Goal: Information Seeking & Learning: Learn about a topic

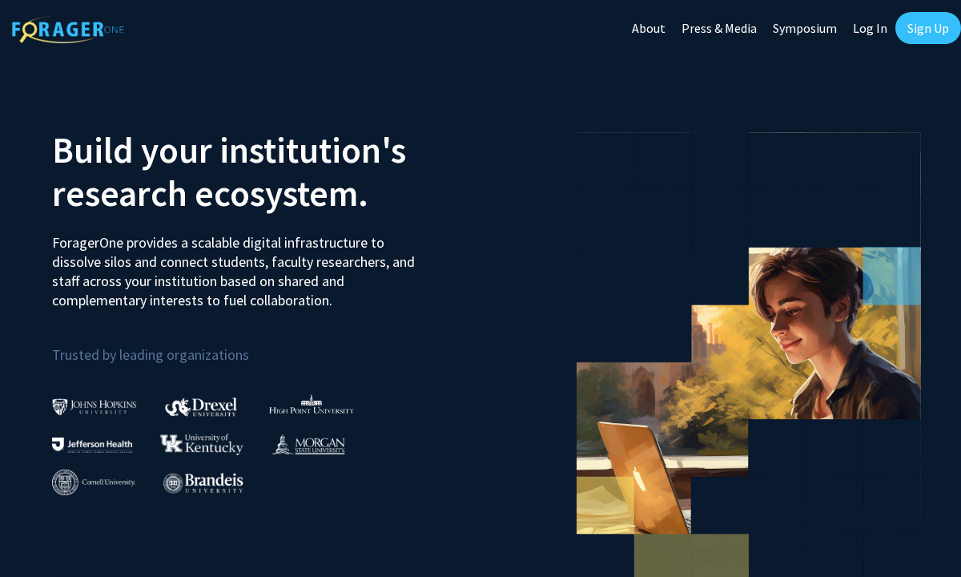
click at [924, 34] on link "Sign Up" at bounding box center [928, 28] width 66 height 32
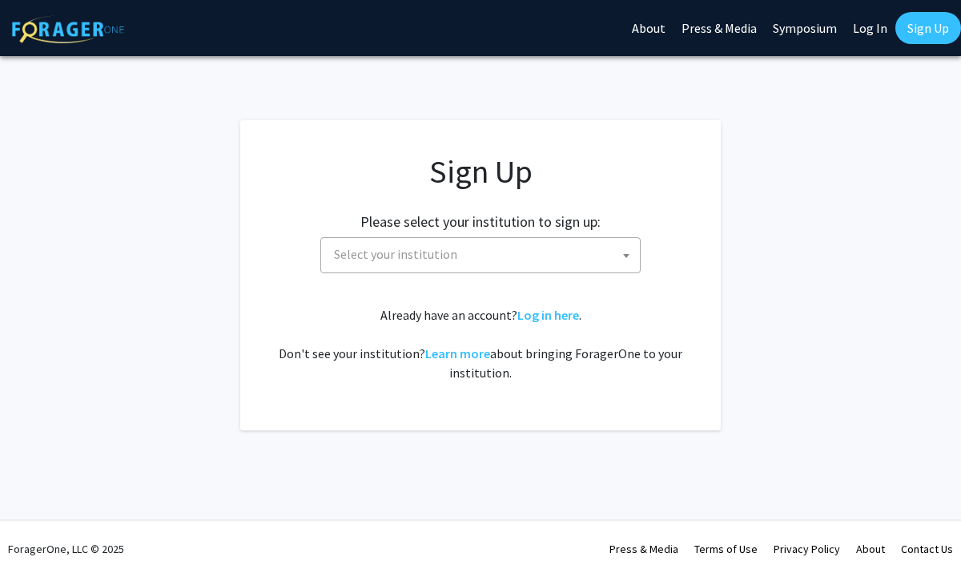
click at [607, 250] on span "Select your institution" at bounding box center [484, 254] width 312 height 33
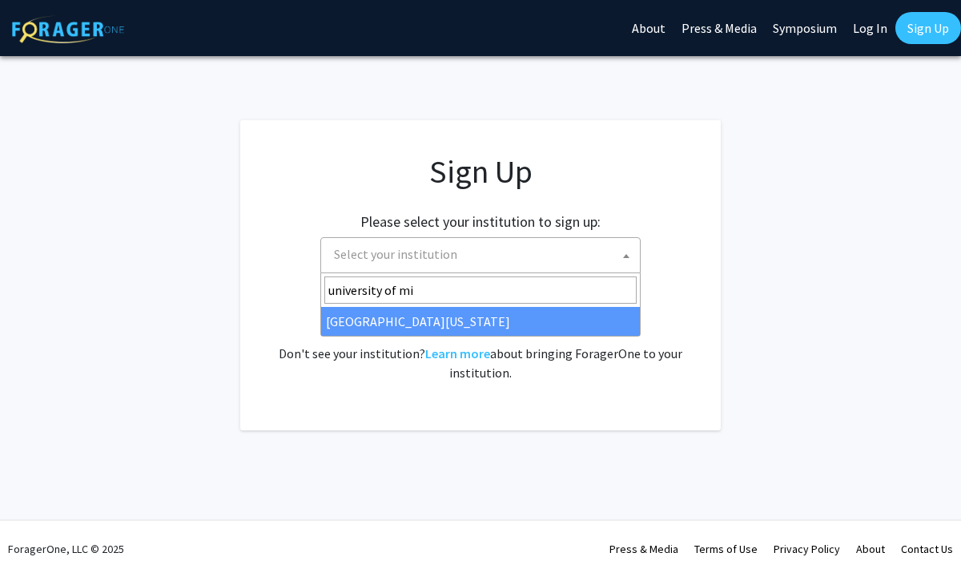
type input "university of mi"
select select "33"
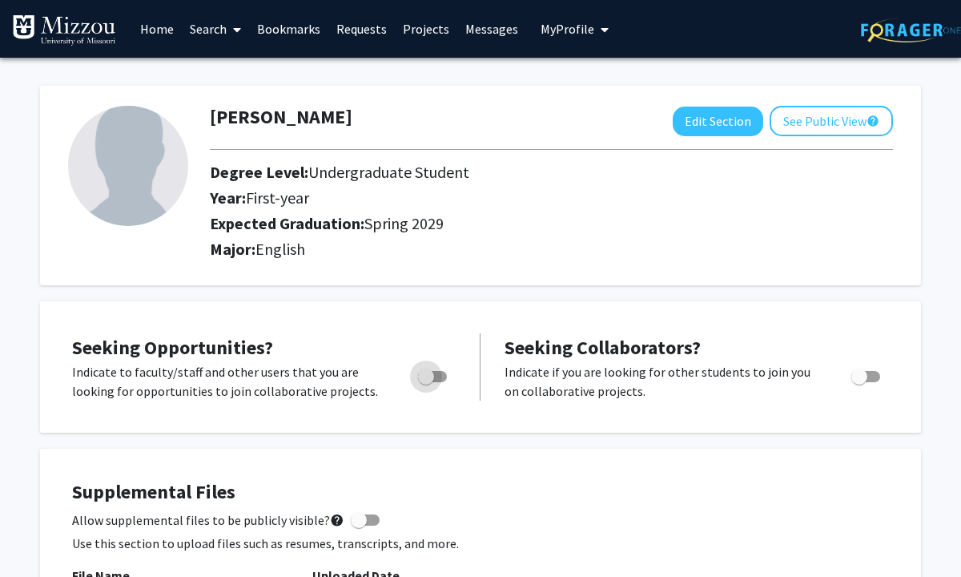
click at [435, 385] on label "Toggle" at bounding box center [429, 376] width 35 height 19
click at [426, 383] on input "Are you actively seeking opportunities?" at bounding box center [425, 382] width 1 height 1
checkbox input "true"
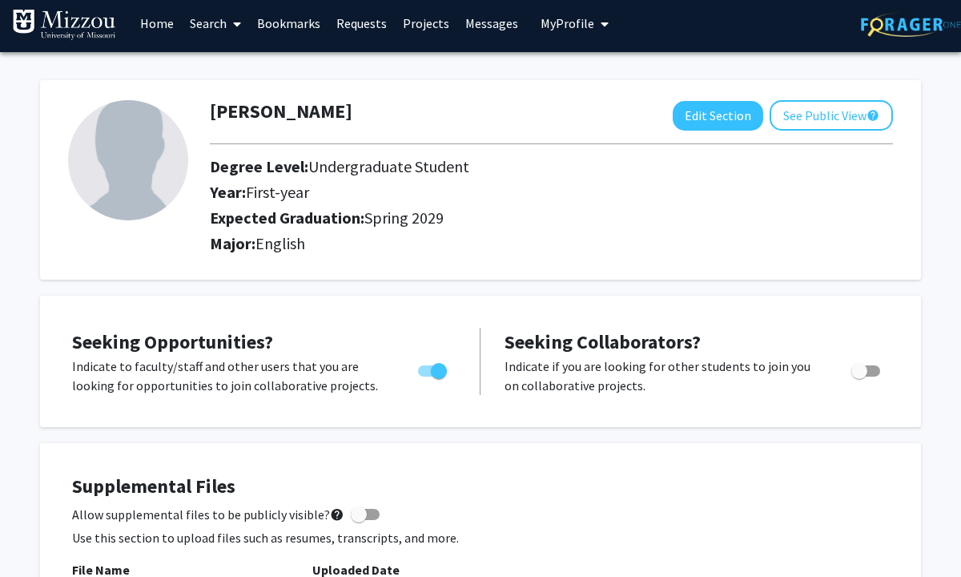
scroll to position [10, 0]
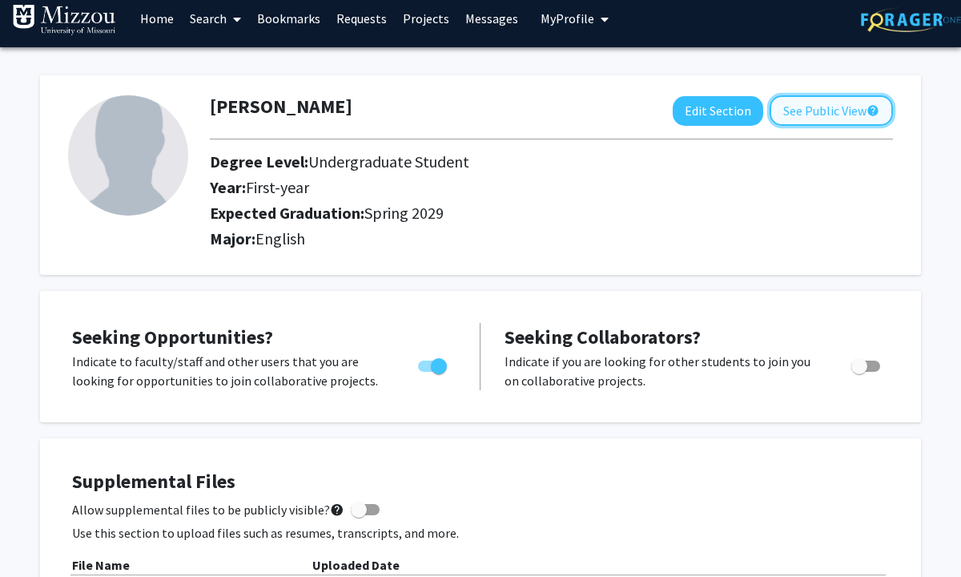
click at [828, 111] on button "See Public View help" at bounding box center [831, 110] width 123 height 30
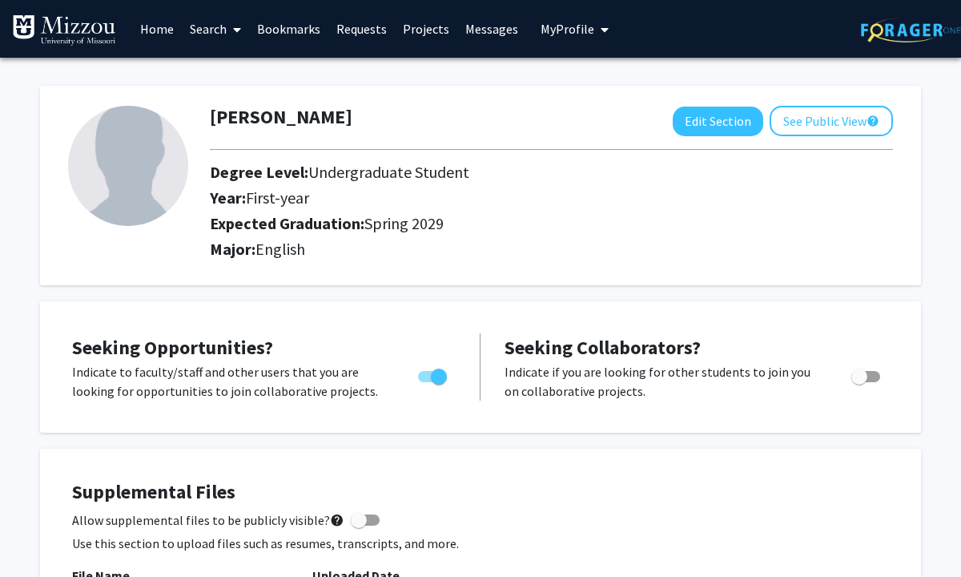
click at [163, 38] on link "Home" at bounding box center [157, 29] width 50 height 56
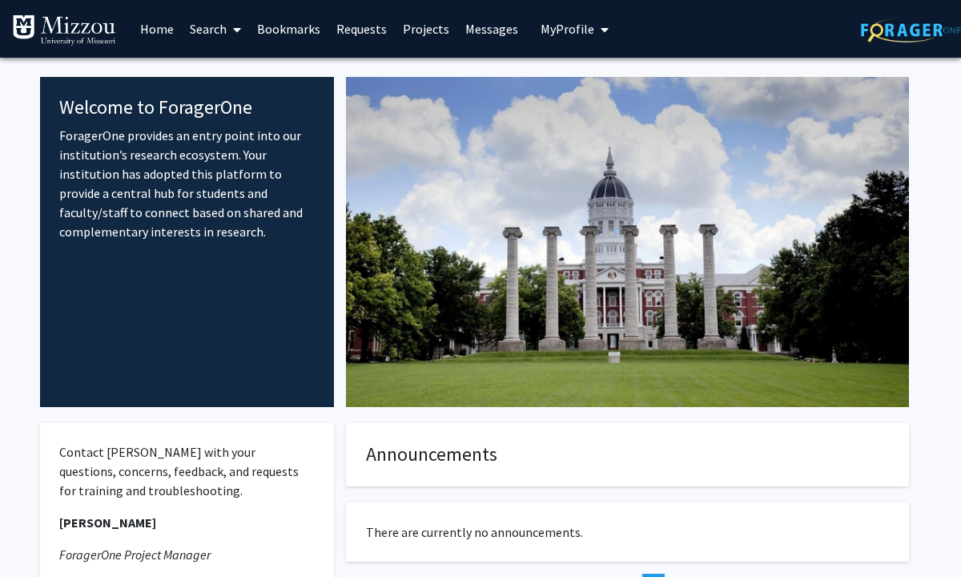
click at [195, 26] on link "Search" at bounding box center [215, 29] width 67 height 56
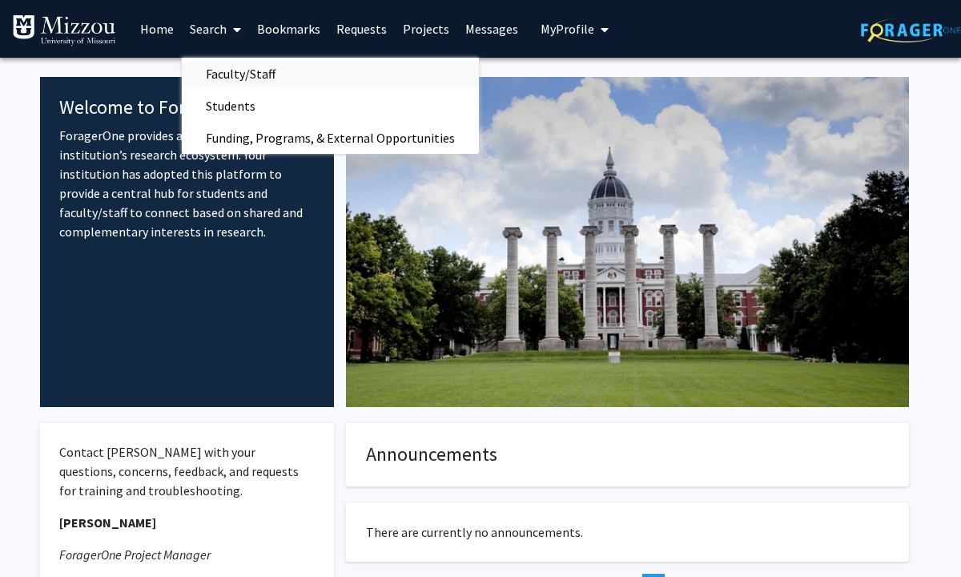
click at [219, 76] on span "Faculty/Staff" at bounding box center [241, 74] width 118 height 32
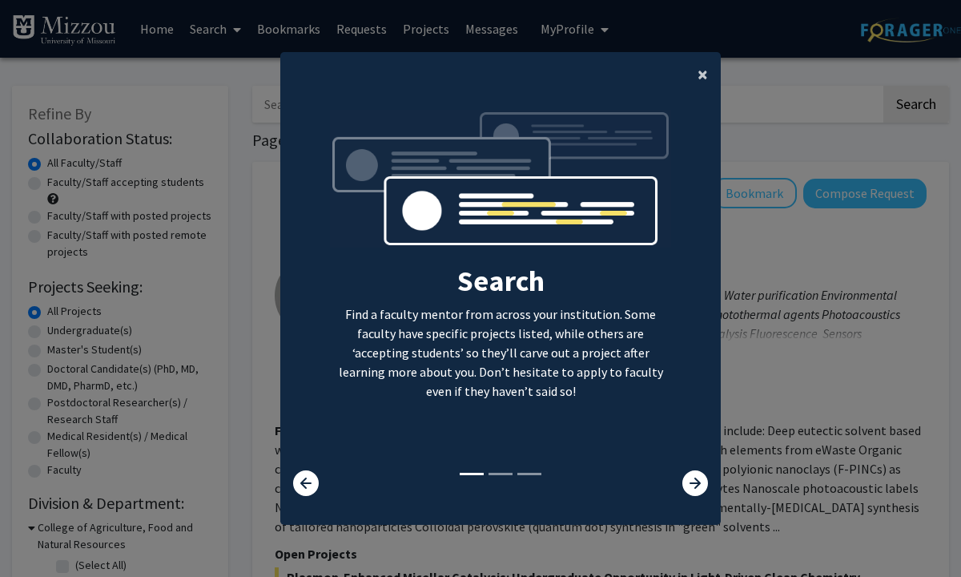
click at [704, 77] on span "×" at bounding box center [703, 74] width 10 height 25
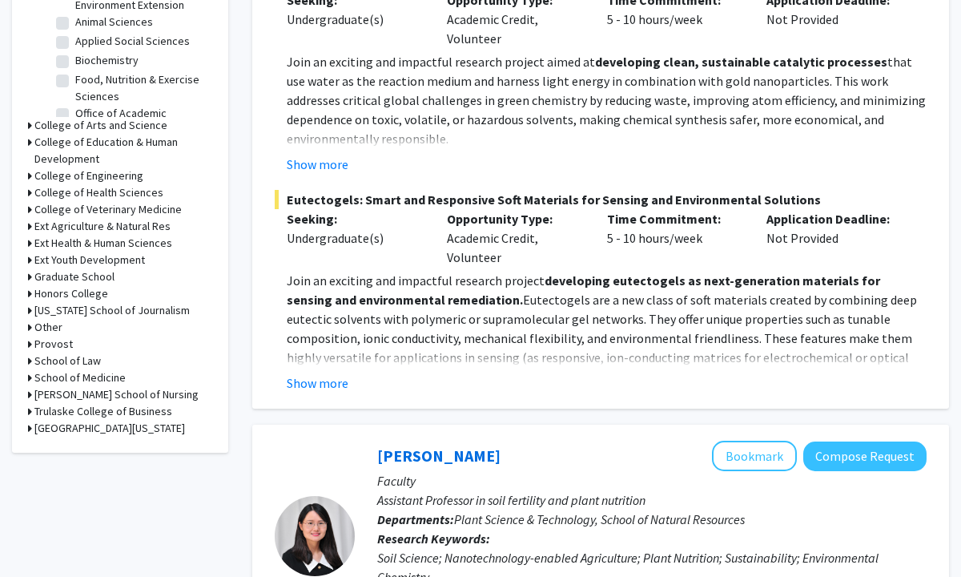
scroll to position [610, 0]
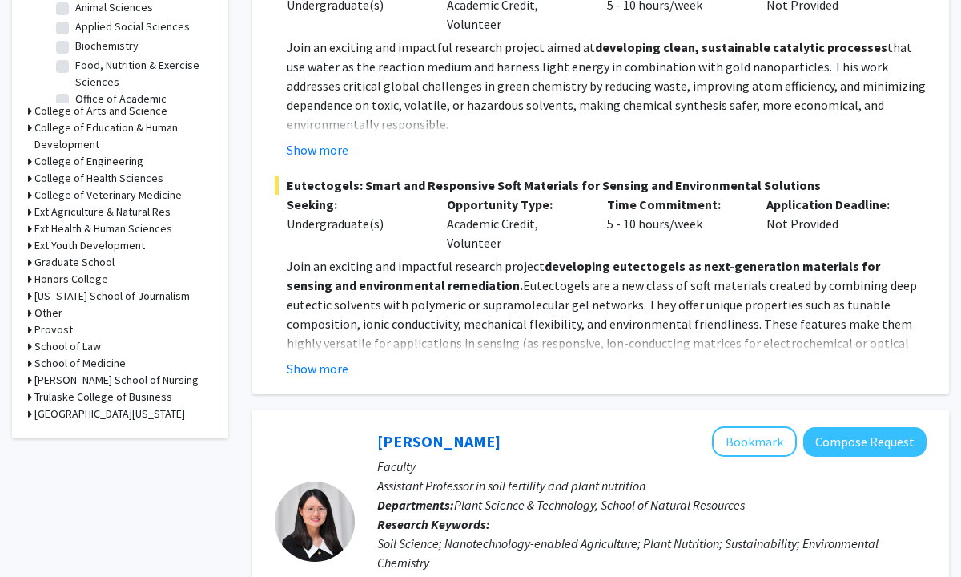
click at [63, 107] on h3 "College of Arts and Science" at bounding box center [100, 111] width 133 height 17
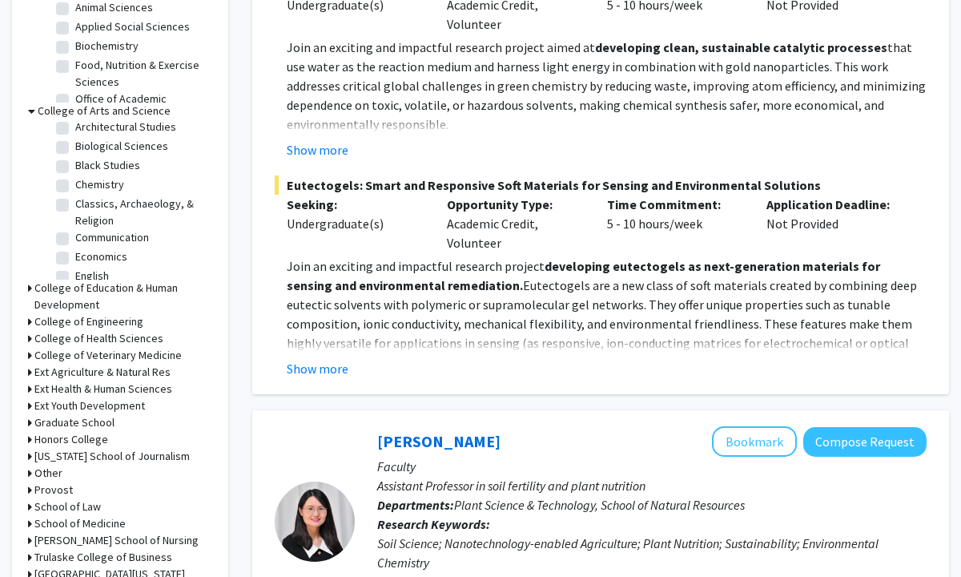
scroll to position [66, 0]
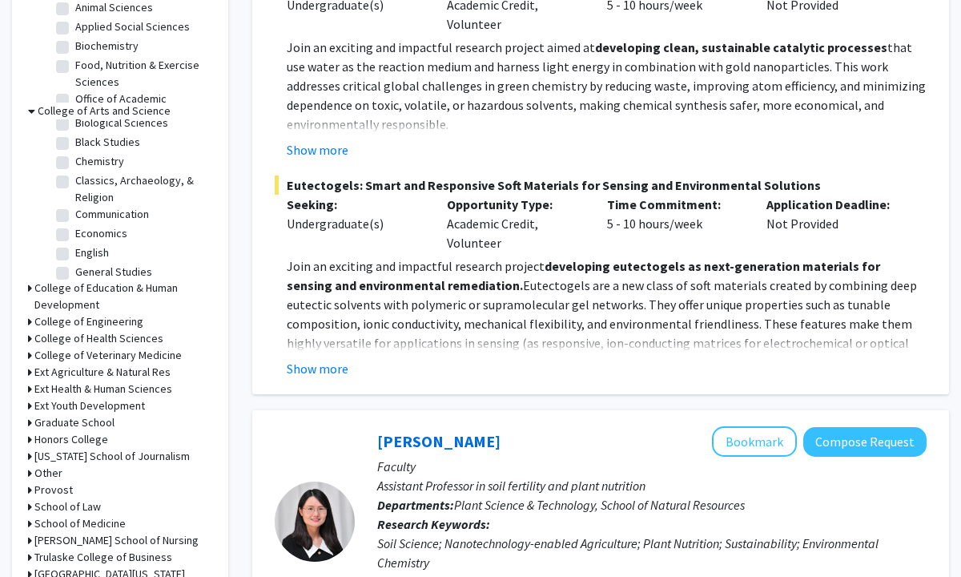
click at [65, 246] on fg-checkbox "English English" at bounding box center [132, 253] width 152 height 19
click at [75, 253] on label "English" at bounding box center [92, 252] width 34 height 17
click at [75, 253] on input "English" at bounding box center [80, 249] width 10 height 10
checkbox input "true"
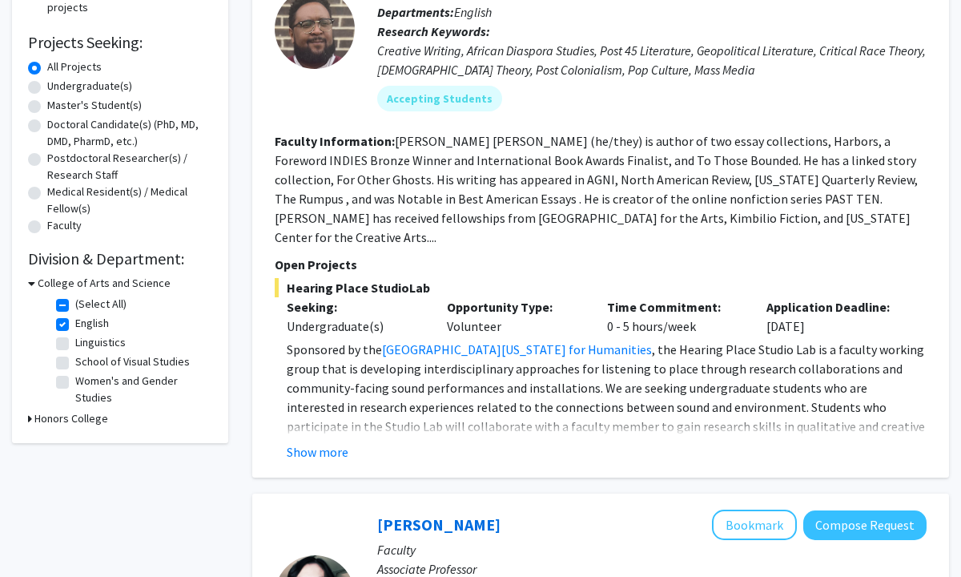
scroll to position [285, 0]
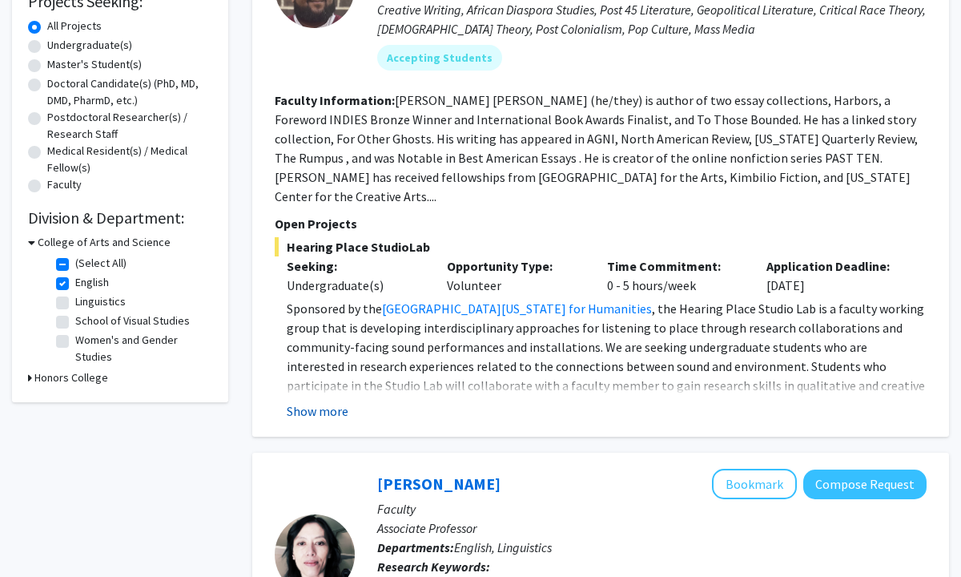
click at [316, 401] on button "Show more" at bounding box center [318, 410] width 62 height 19
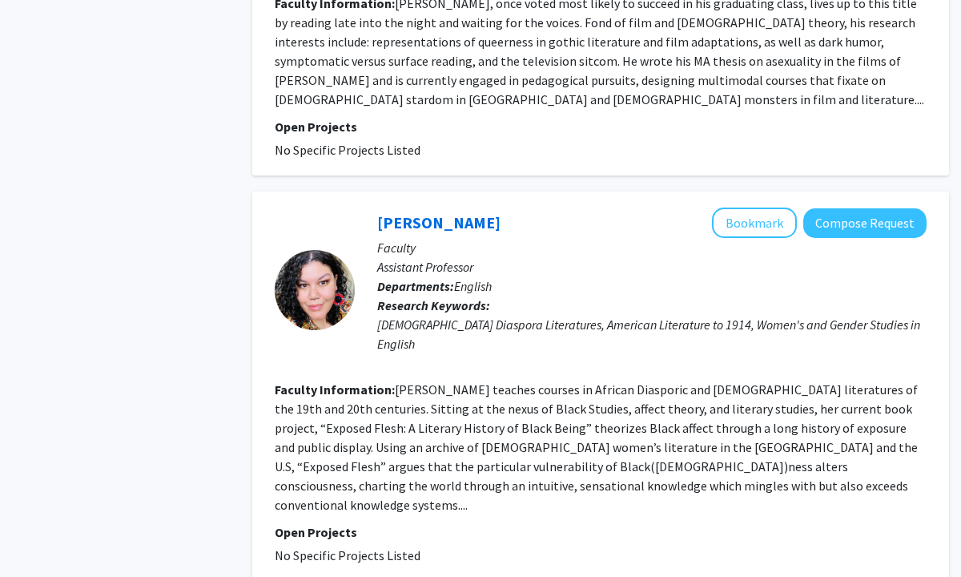
scroll to position [4047, 0]
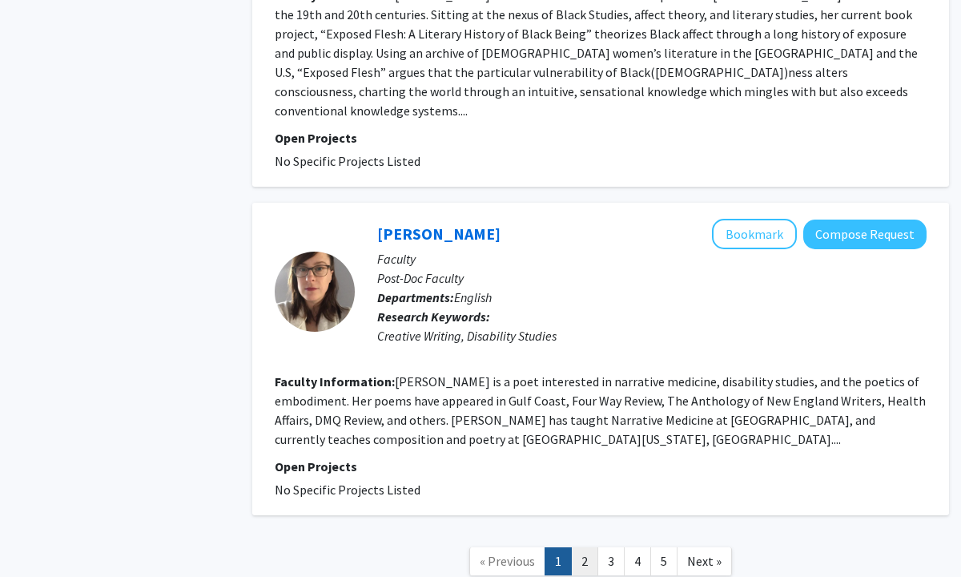
click at [589, 547] on link "2" at bounding box center [584, 561] width 27 height 28
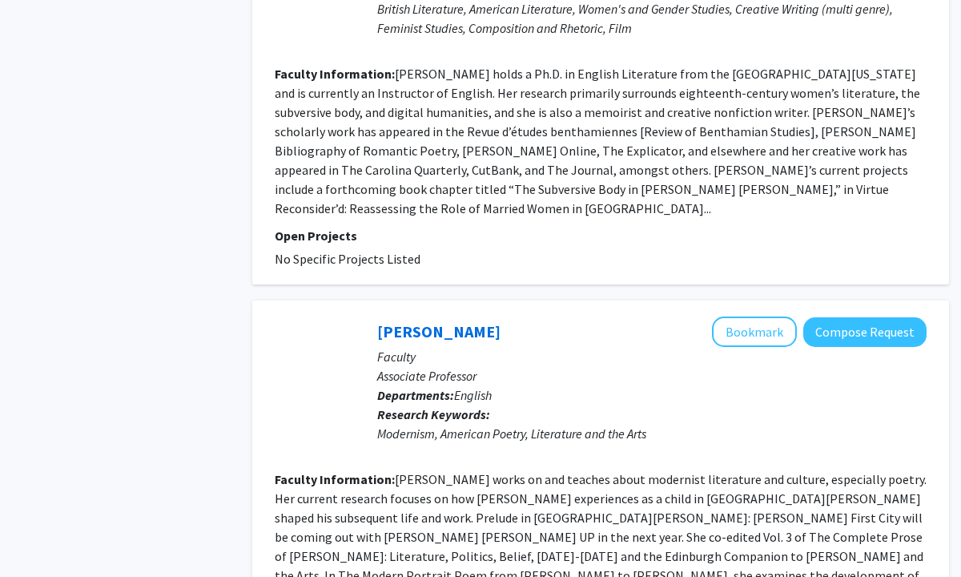
scroll to position [3549, 0]
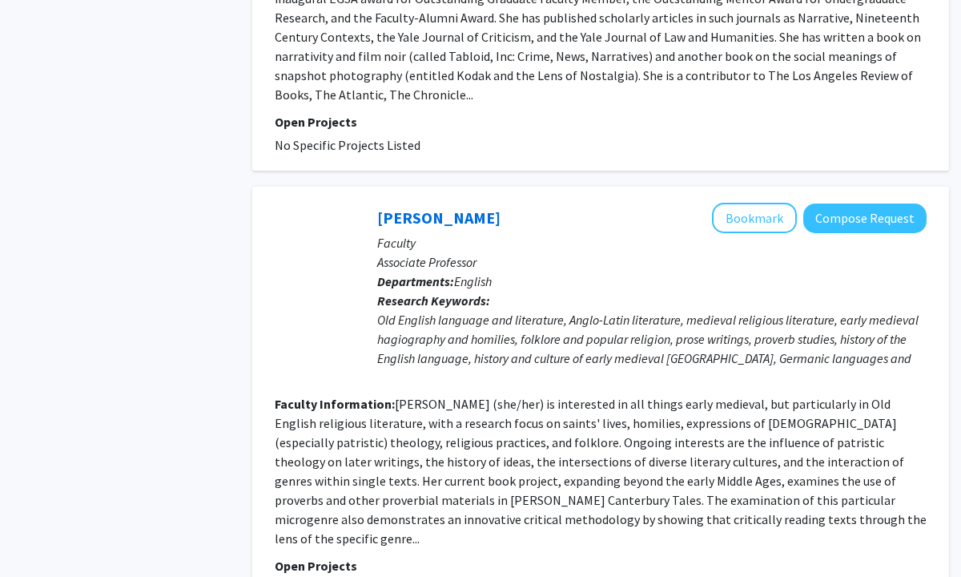
scroll to position [3607, 0]
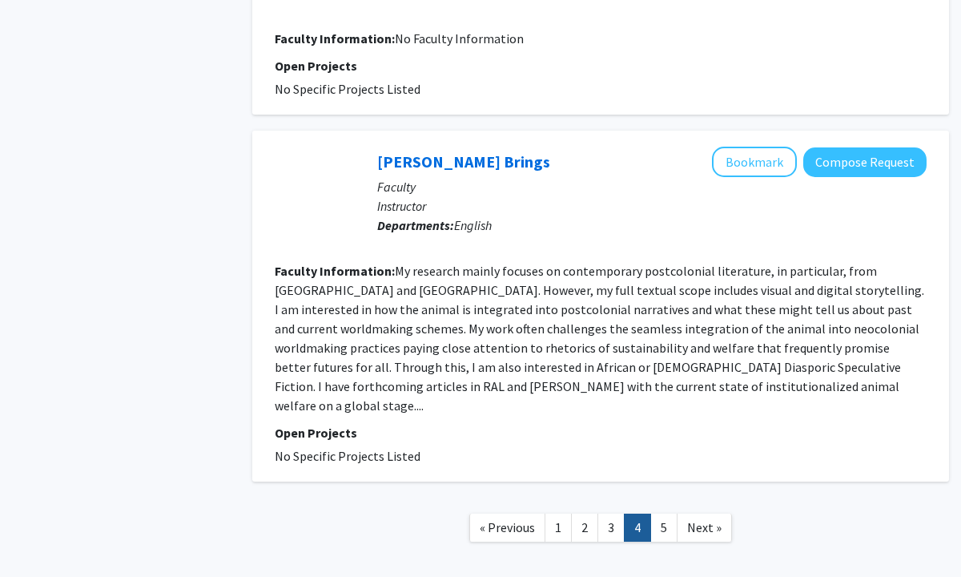
scroll to position [2742, 0]
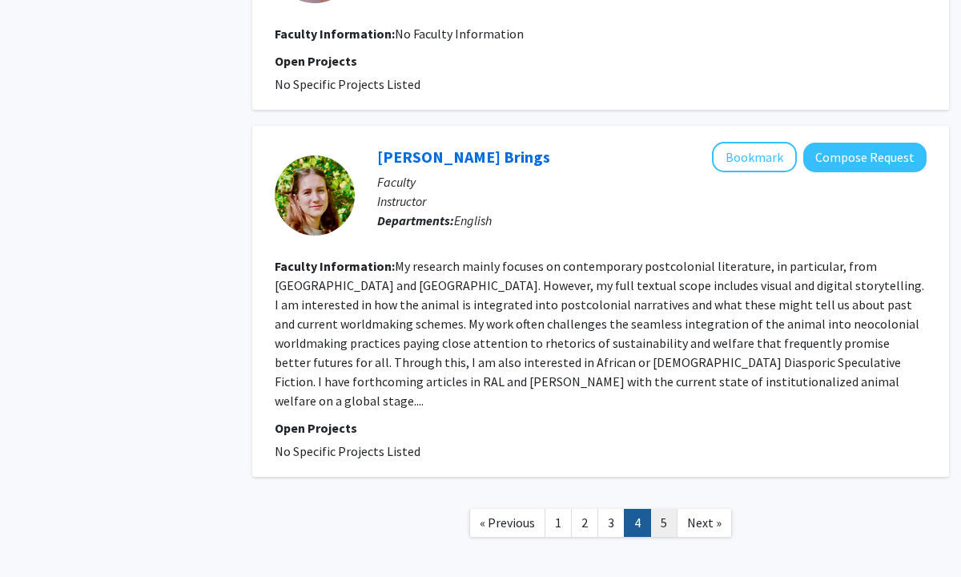
click at [661, 509] on link "5" at bounding box center [663, 523] width 27 height 28
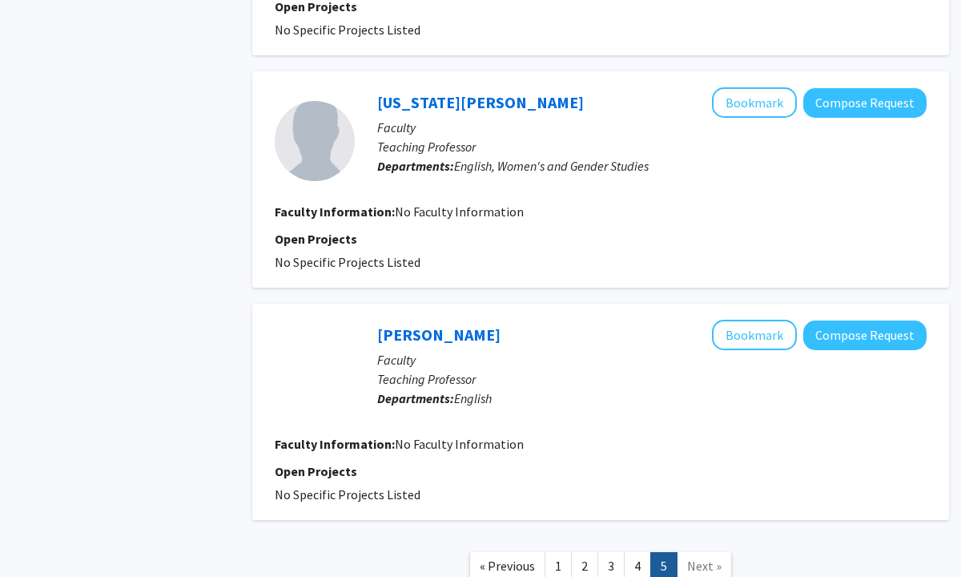
scroll to position [1779, 0]
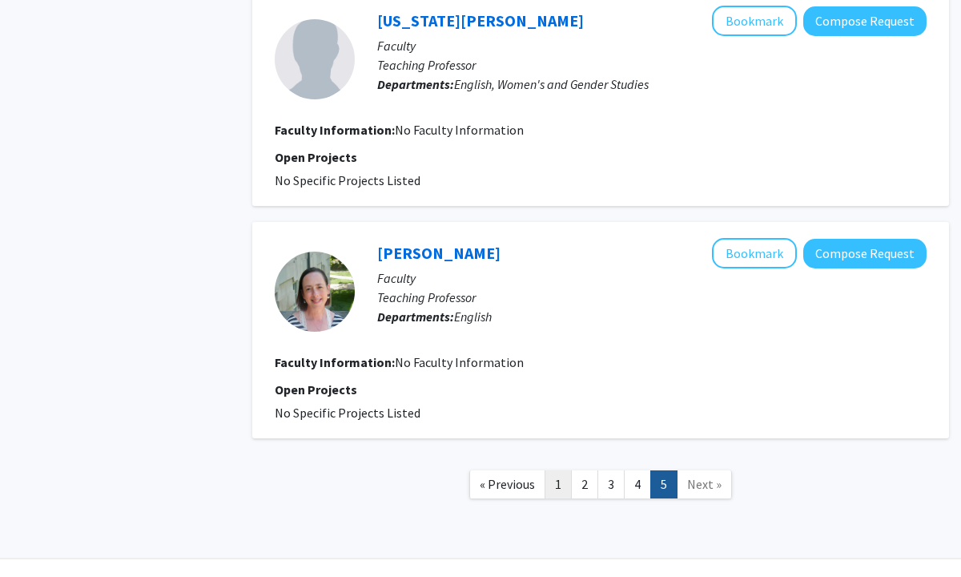
click at [559, 470] on link "1" at bounding box center [558, 484] width 27 height 28
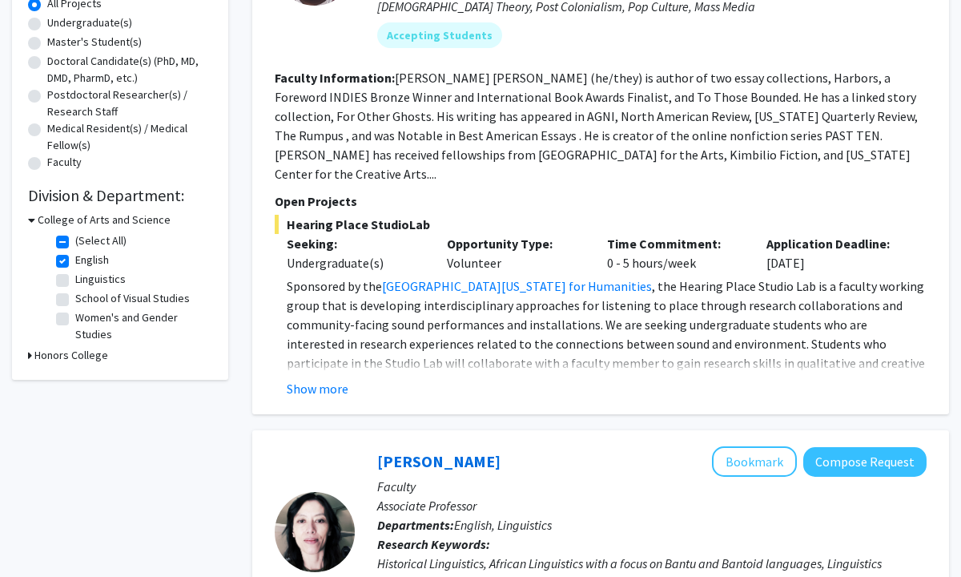
scroll to position [282, 0]
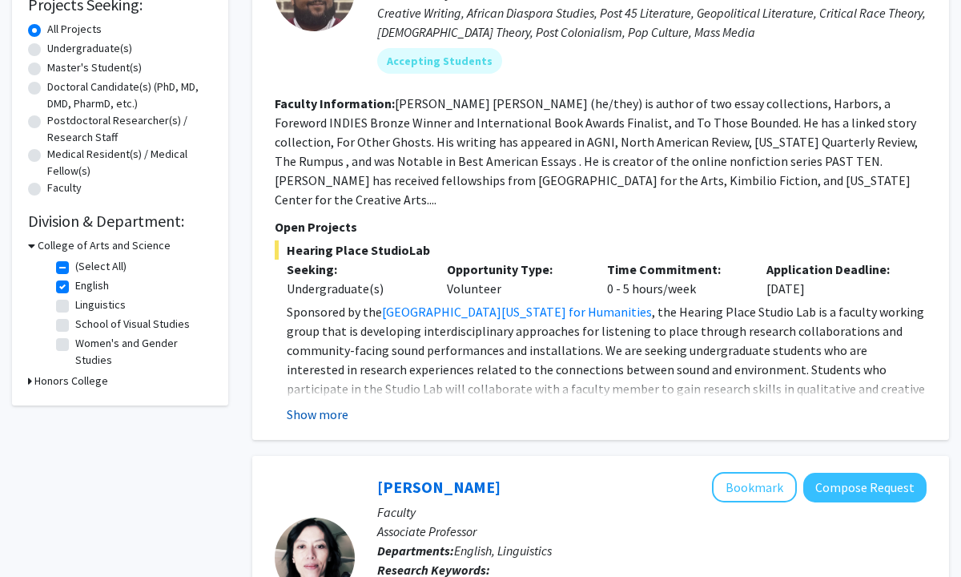
click at [327, 404] on button "Show more" at bounding box center [318, 413] width 62 height 19
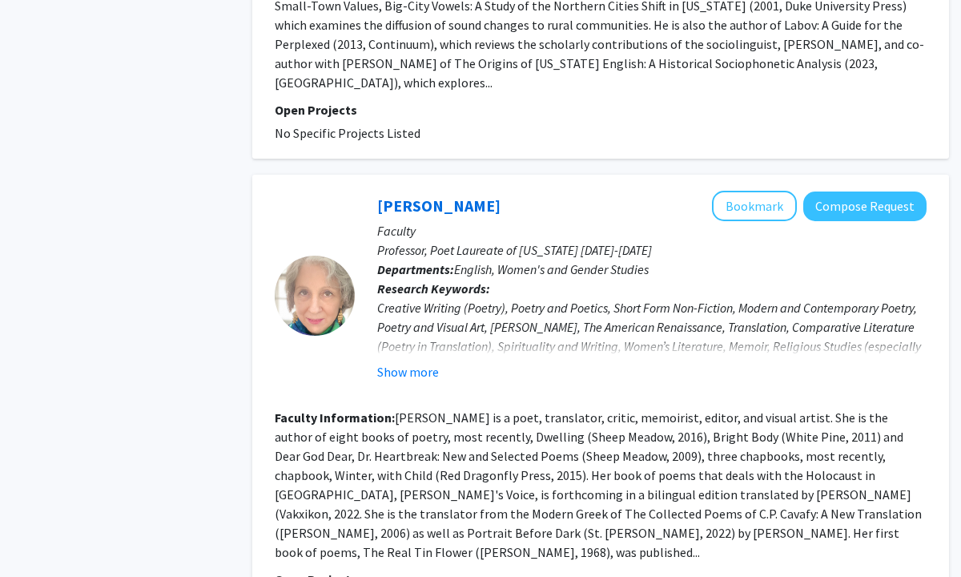
scroll to position [2867, 0]
